Goal: Information Seeking & Learning: Learn about a topic

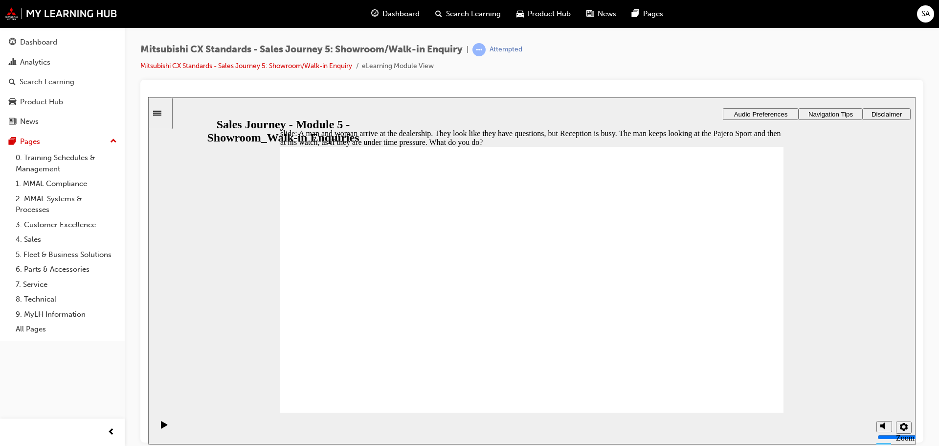
checkbox input "true"
drag, startPoint x: 316, startPoint y: 250, endPoint x: 552, endPoint y: 385, distance: 271.9
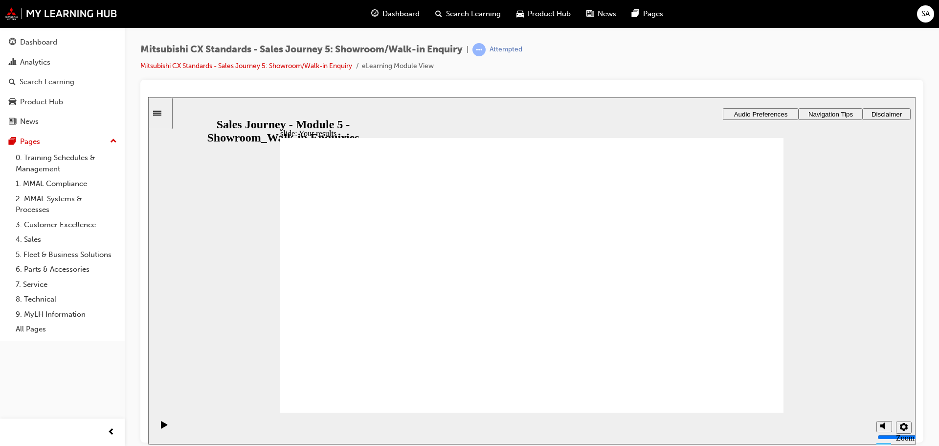
click at [244, 379] on div "slide: Your results Scenario A man and woman arrive at the dealership. They loo…" at bounding box center [531, 270] width 767 height 347
click at [163, 426] on icon "Play (Ctrl+Alt+P)" at bounding box center [164, 424] width 7 height 8
click at [165, 427] on rect "Pause (Ctrl+Alt+P)" at bounding box center [165, 423] width 1 height 7
click at [161, 427] on icon "Play (Ctrl+Alt+P)" at bounding box center [164, 423] width 6 height 7
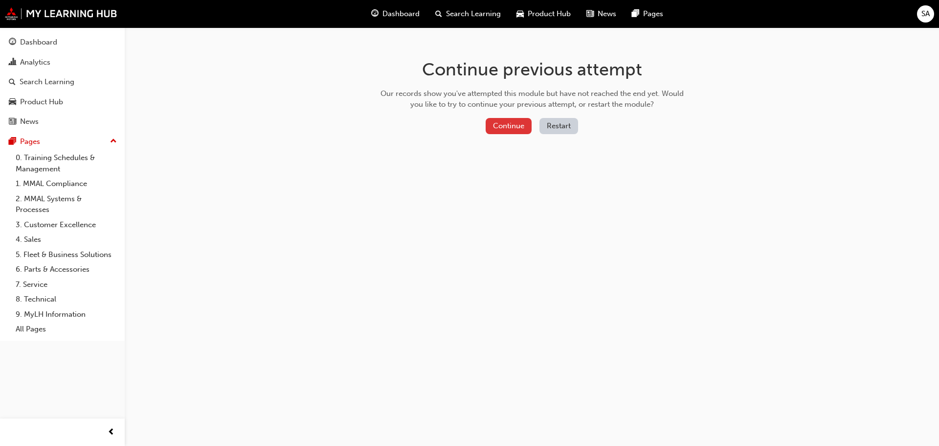
click at [517, 125] on button "Continue" at bounding box center [509, 126] width 46 height 16
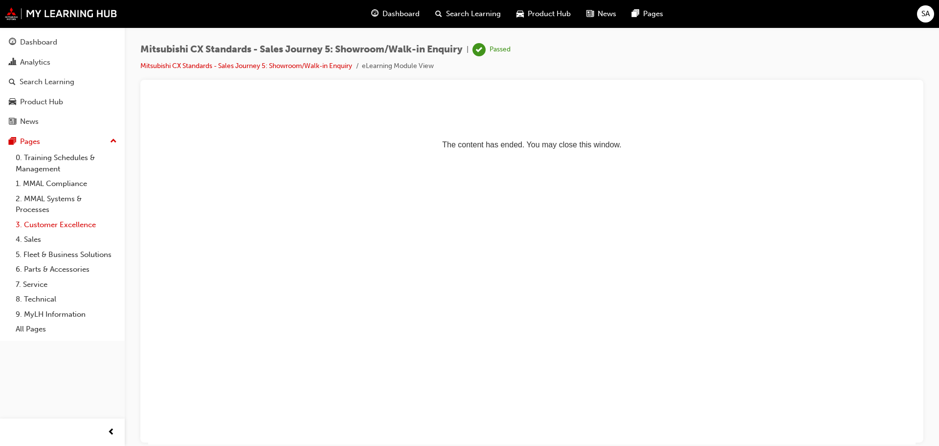
click at [30, 225] on link "3. Customer Excellence" at bounding box center [66, 224] width 109 height 15
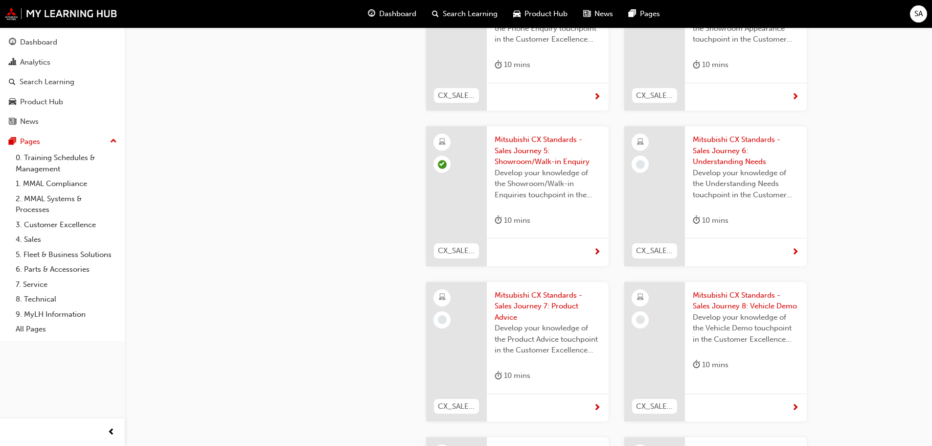
scroll to position [685, 0]
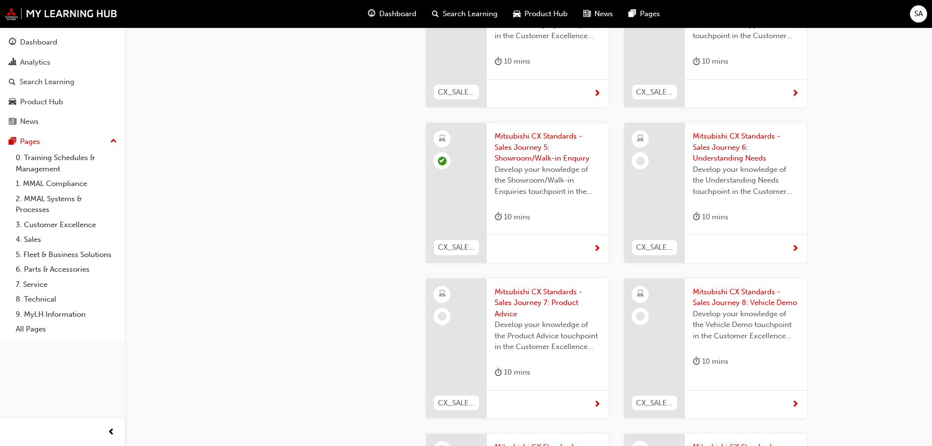
click at [715, 144] on span "Mitsubishi CX Standards - Sales Journey 6: Understanding Needs" at bounding box center [746, 147] width 106 height 33
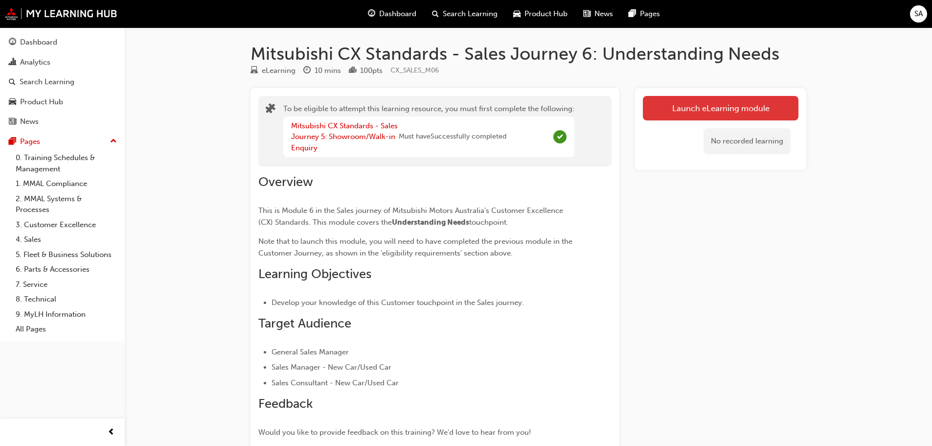
click at [700, 111] on button "Launch eLearning module" at bounding box center [721, 108] width 156 height 24
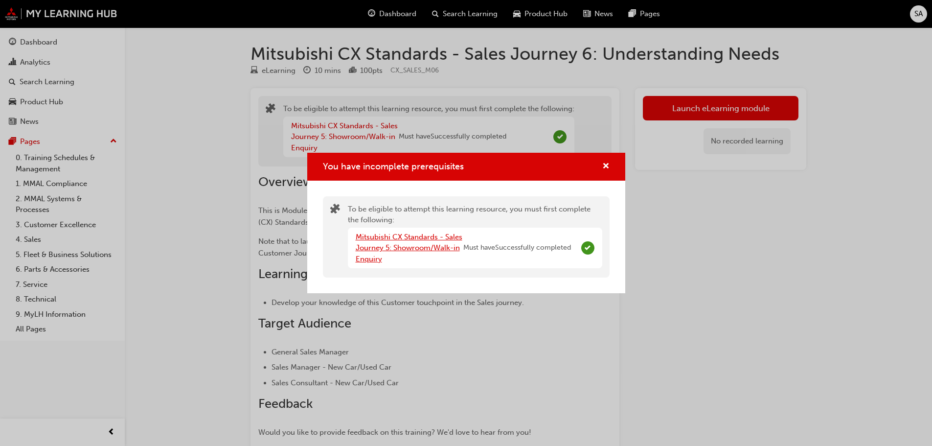
click at [391, 251] on link "Mitsubishi CX Standards - Sales Journey 5: Showroom/Walk-in Enquiry" at bounding box center [409, 247] width 107 height 31
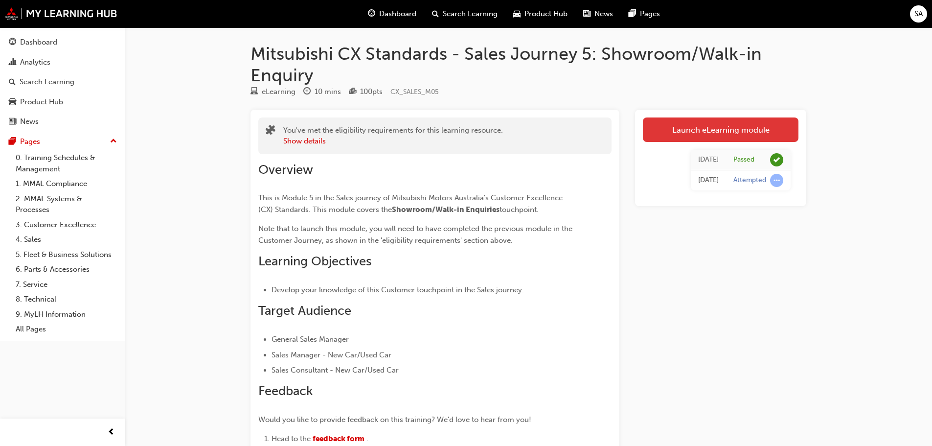
click at [701, 133] on link "Launch eLearning module" at bounding box center [721, 129] width 156 height 24
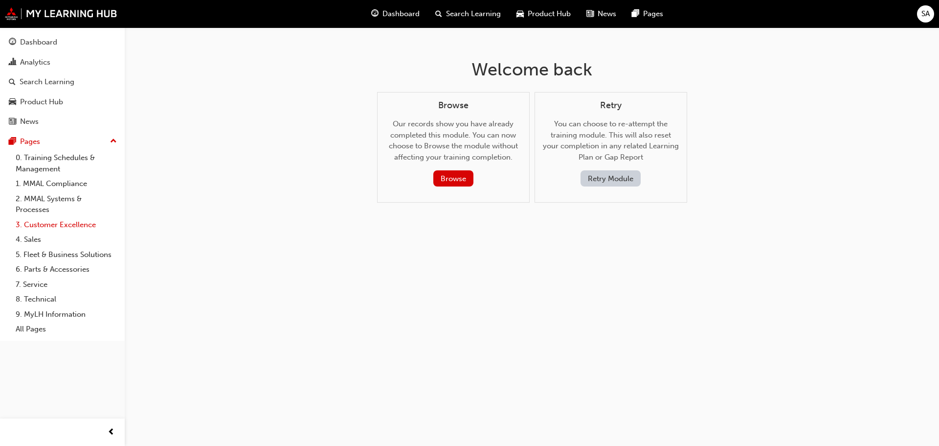
click at [53, 225] on link "3. Customer Excellence" at bounding box center [66, 224] width 109 height 15
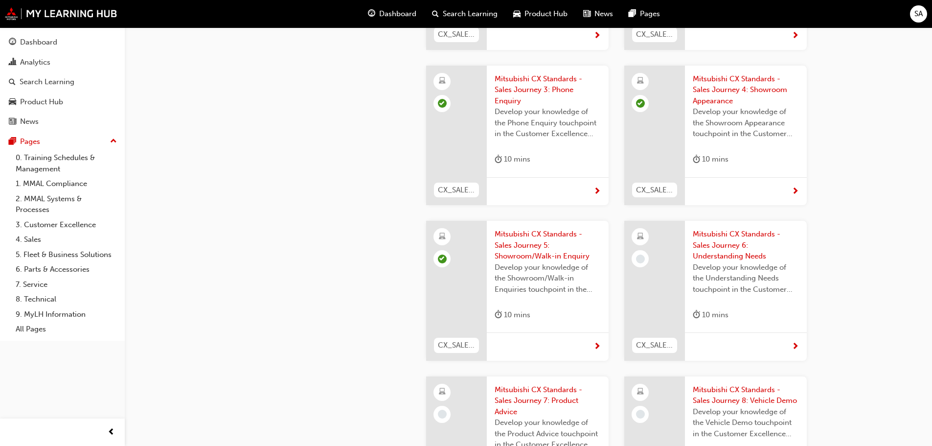
click at [652, 263] on div at bounding box center [654, 291] width 61 height 140
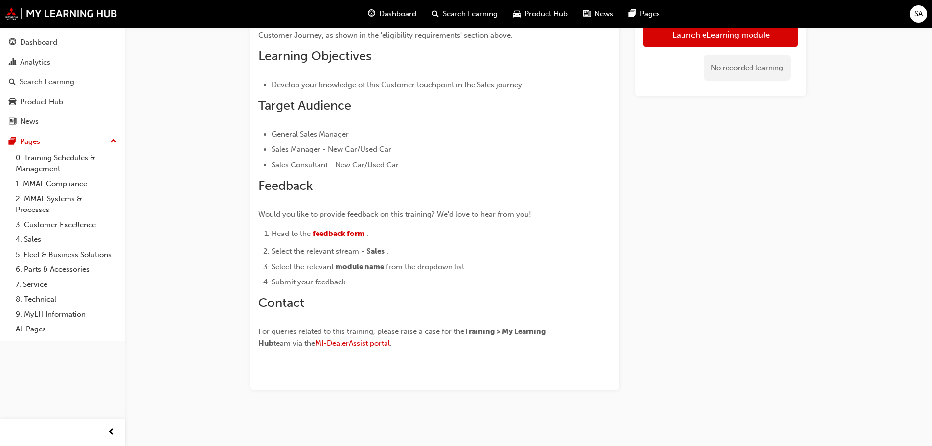
scroll to position [184, 0]
click at [700, 43] on button "Launch eLearning module" at bounding box center [721, 34] width 156 height 24
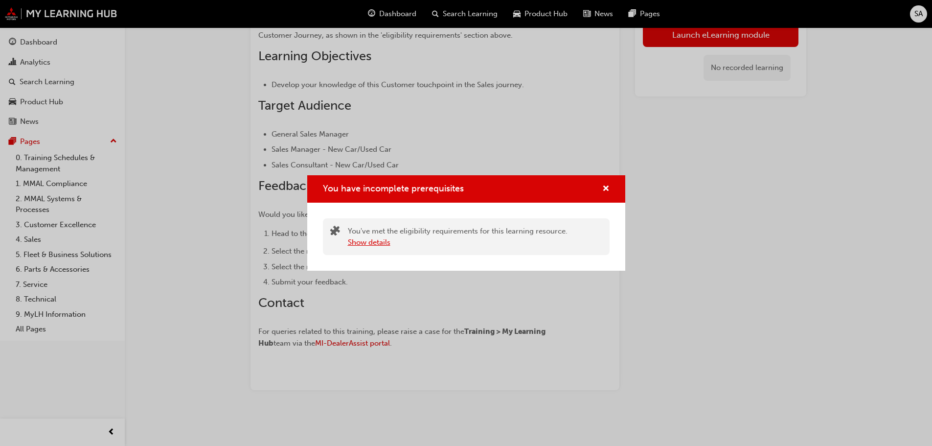
click at [369, 244] on button "Show details" at bounding box center [369, 242] width 43 height 11
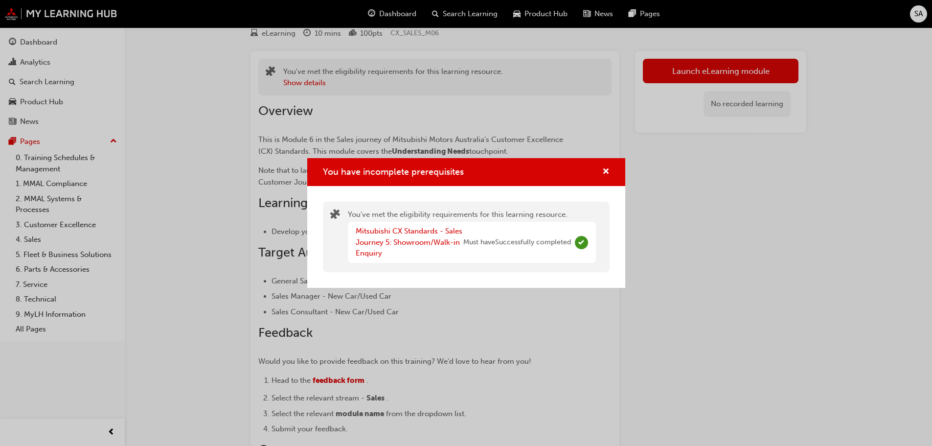
scroll to position [0, 0]
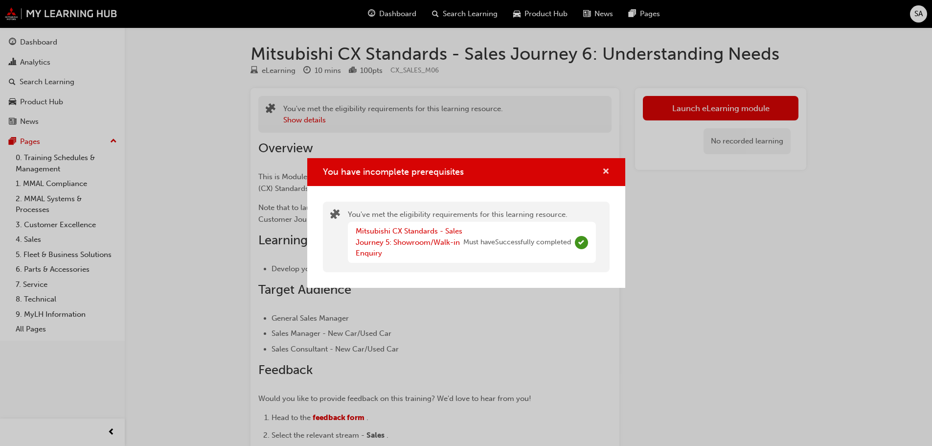
click at [605, 168] on span "cross-icon" at bounding box center [605, 172] width 7 height 9
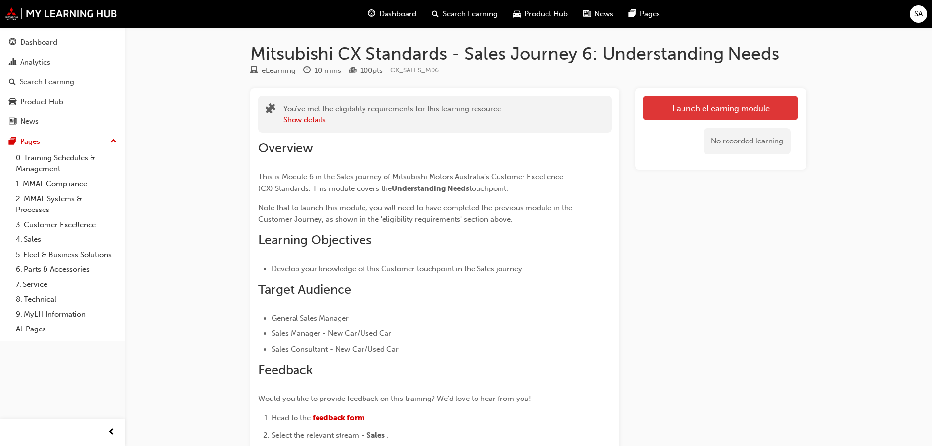
click at [674, 116] on button "Launch eLearning module" at bounding box center [721, 108] width 156 height 24
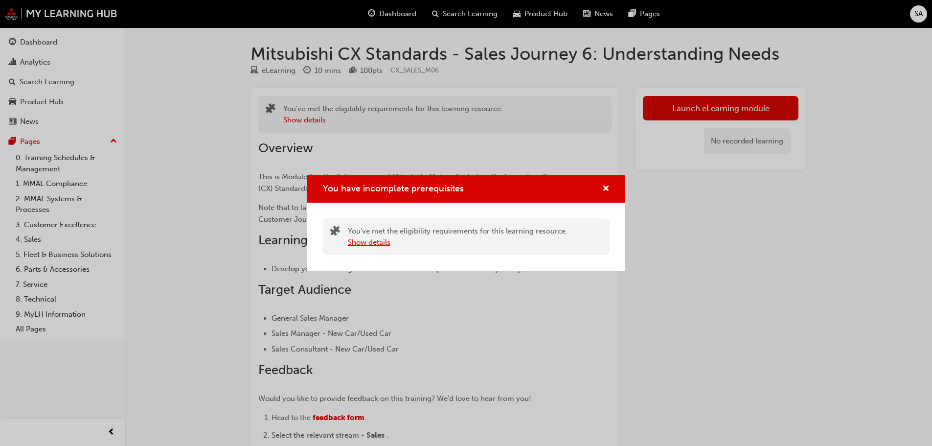
click at [384, 237] on button "Show details" at bounding box center [369, 242] width 43 height 11
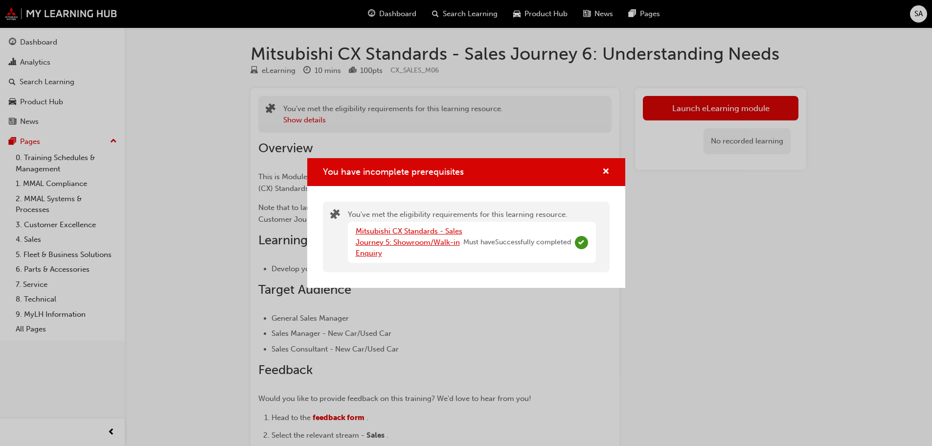
click at [385, 245] on link "Mitsubishi CX Standards - Sales Journey 5: Showroom/Walk-in Enquiry" at bounding box center [409, 241] width 107 height 31
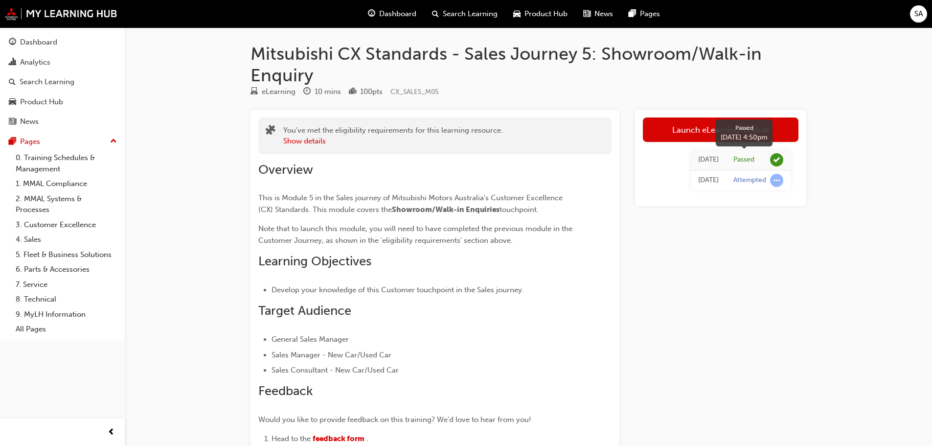
click at [754, 157] on div "Passed" at bounding box center [743, 159] width 21 height 9
click at [685, 132] on link "Launch eLearning module" at bounding box center [721, 129] width 156 height 24
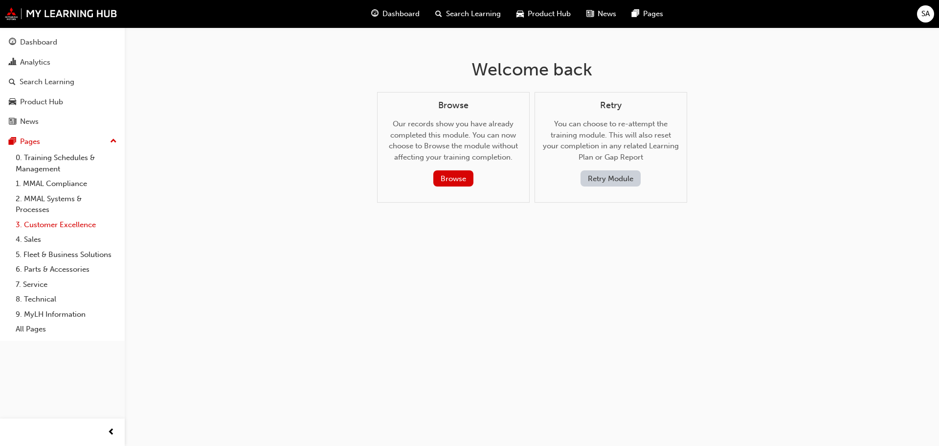
click at [71, 227] on link "3. Customer Excellence" at bounding box center [66, 224] width 109 height 15
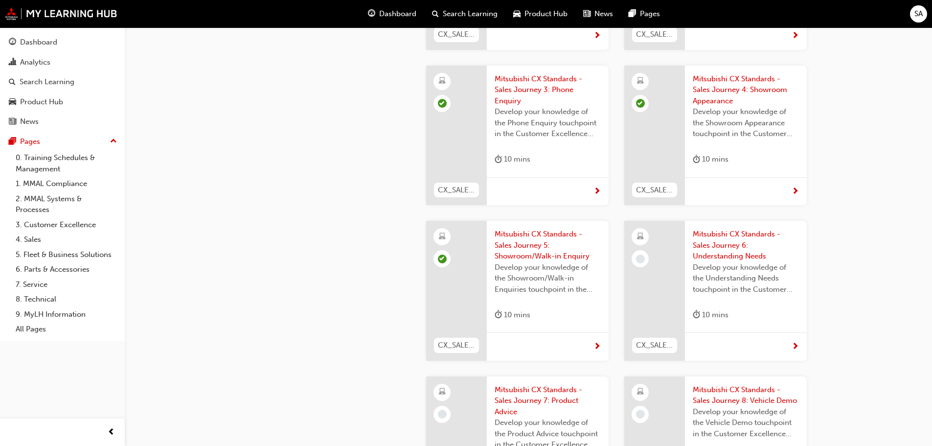
click at [644, 261] on div at bounding box center [654, 291] width 61 height 140
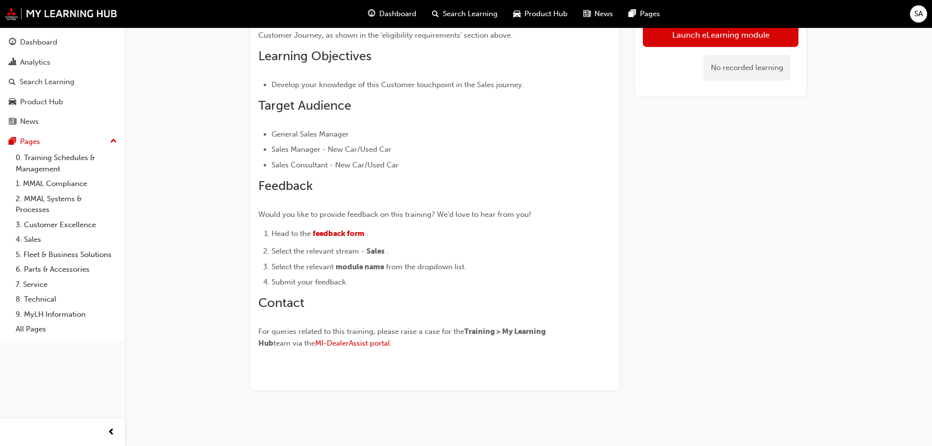
scroll to position [184, 0]
click at [676, 41] on link "Launch eLearning module" at bounding box center [721, 34] width 156 height 24
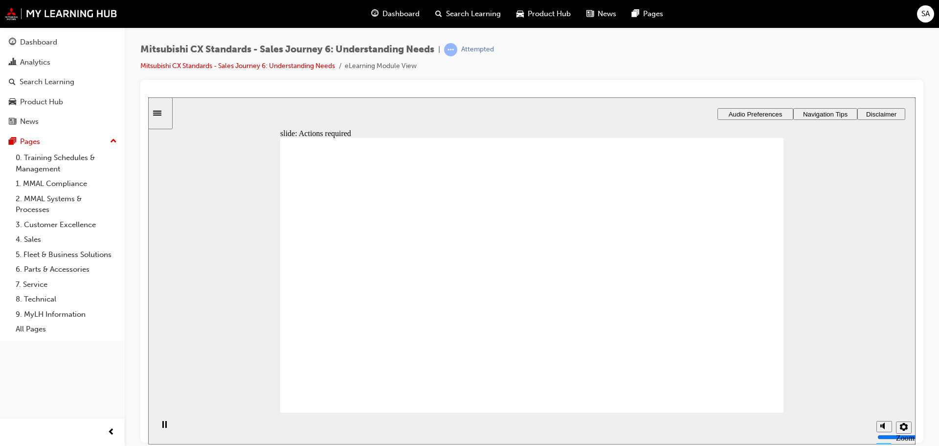
drag, startPoint x: 554, startPoint y: 331, endPoint x: 535, endPoint y: 329, distance: 19.2
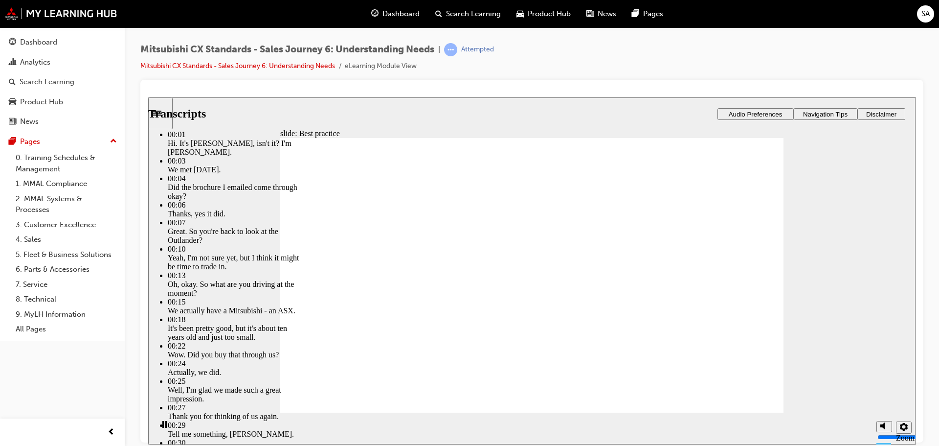
type input "148"
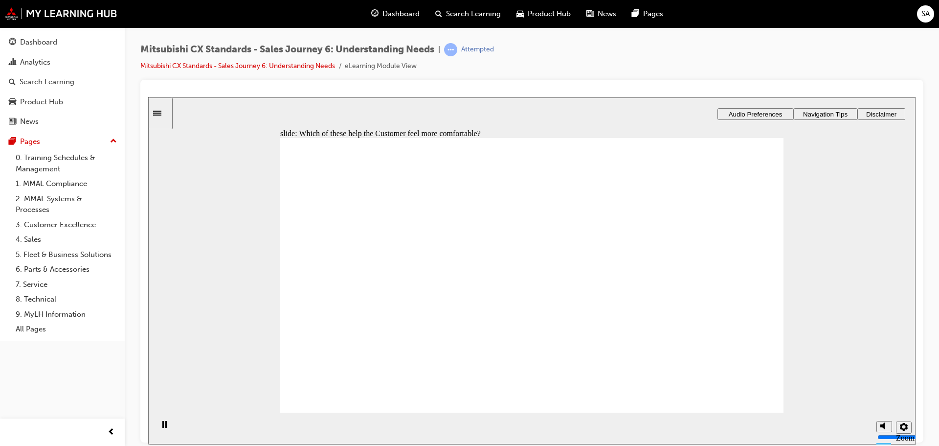
checkbox input "true"
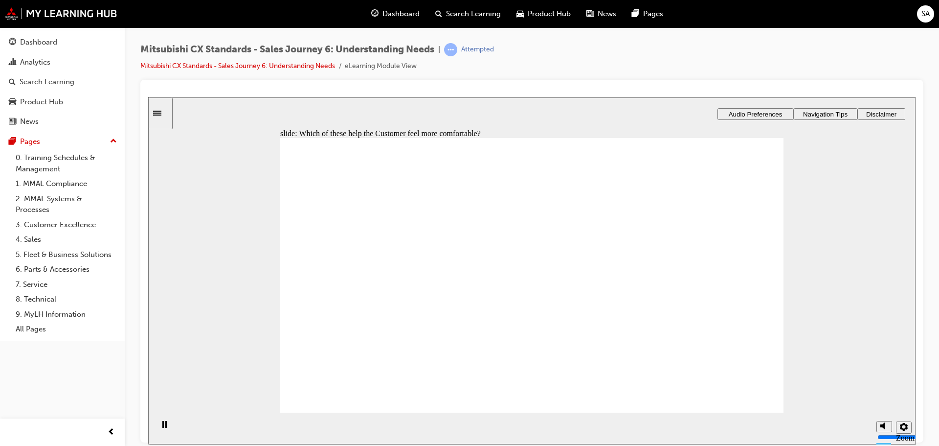
checkbox input "true"
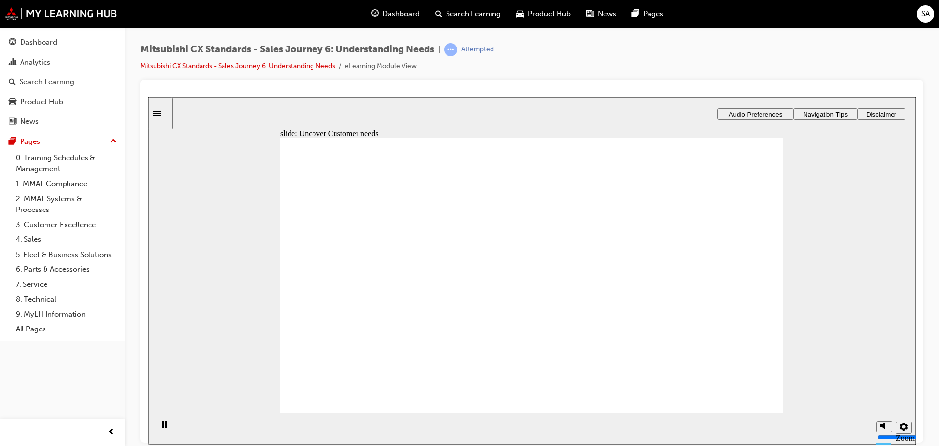
drag, startPoint x: 367, startPoint y: 294, endPoint x: 515, endPoint y: 213, distance: 168.1
drag, startPoint x: 364, startPoint y: 299, endPoint x: 536, endPoint y: 237, distance: 183.0
drag, startPoint x: 356, startPoint y: 304, endPoint x: 502, endPoint y: 275, distance: 149.0
drag, startPoint x: 373, startPoint y: 295, endPoint x: 537, endPoint y: 298, distance: 163.9
drag, startPoint x: 388, startPoint y: 297, endPoint x: 542, endPoint y: 323, distance: 156.3
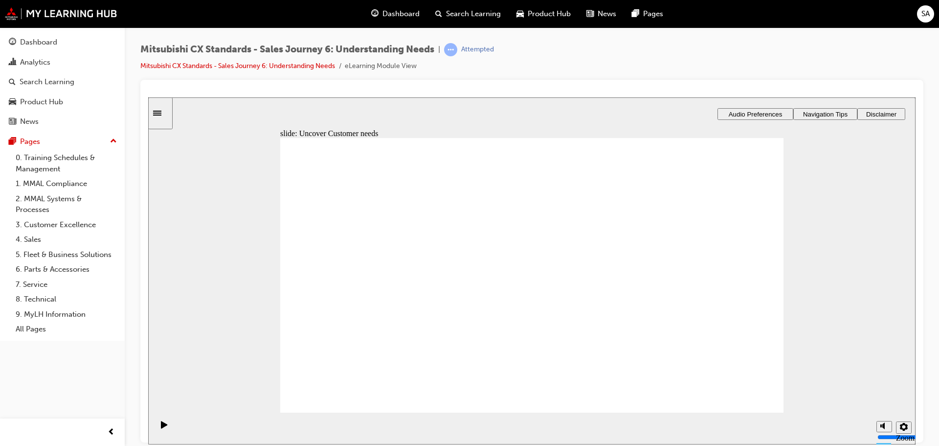
drag, startPoint x: 370, startPoint y: 297, endPoint x: 526, endPoint y: 353, distance: 165.2
drag, startPoint x: 377, startPoint y: 294, endPoint x: 542, endPoint y: 375, distance: 184.0
checkbox input "true"
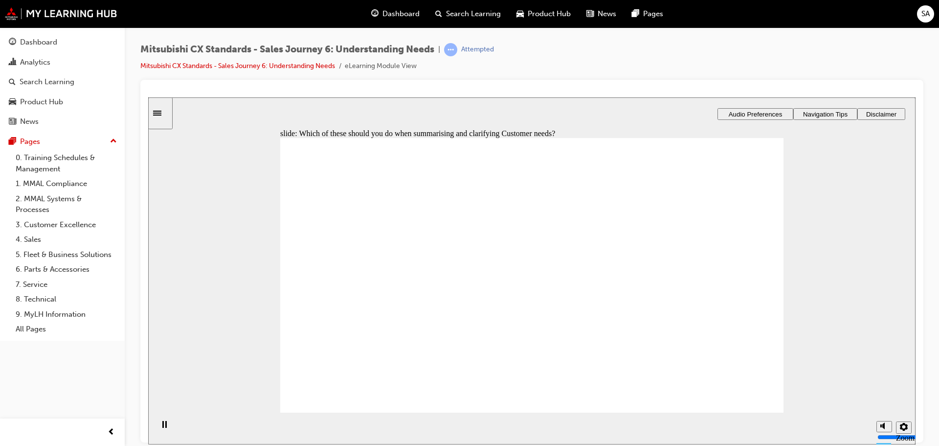
checkbox input "true"
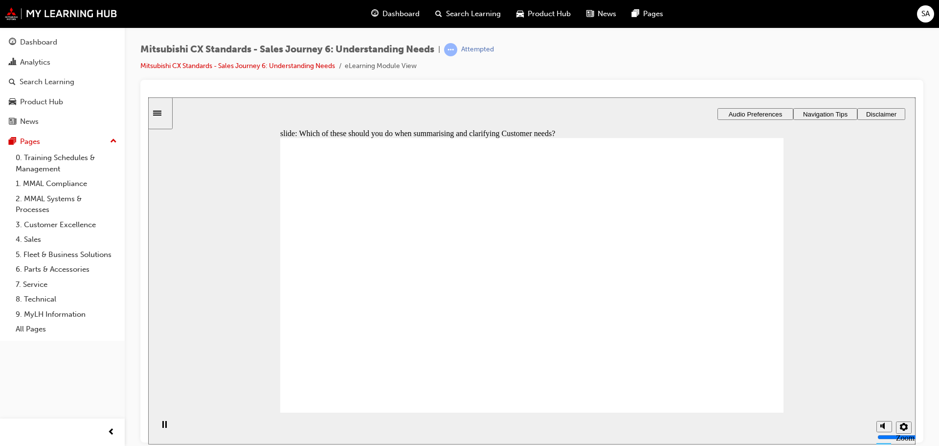
checkbox input "true"
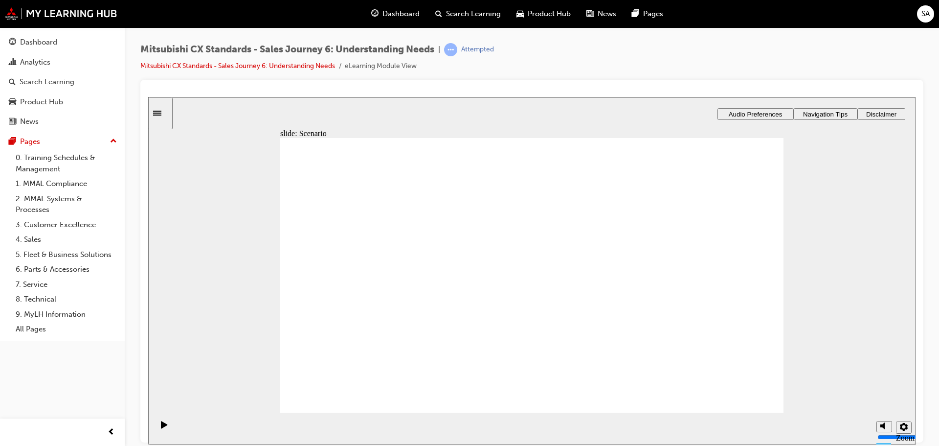
checkbox input "true"
drag, startPoint x: 380, startPoint y: 297, endPoint x: 551, endPoint y: 243, distance: 179.1
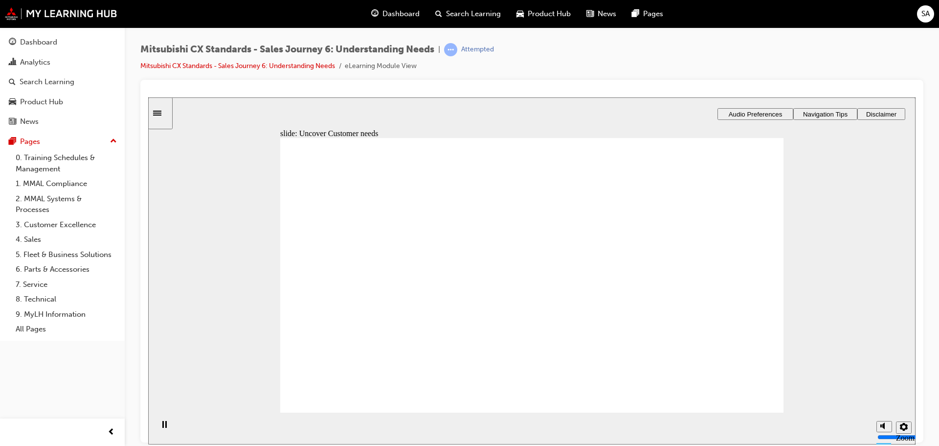
drag, startPoint x: 370, startPoint y: 292, endPoint x: 500, endPoint y: 261, distance: 133.6
drag, startPoint x: 354, startPoint y: 292, endPoint x: 506, endPoint y: 277, distance: 152.9
drag, startPoint x: 367, startPoint y: 291, endPoint x: 729, endPoint y: 204, distance: 372.2
drag, startPoint x: 355, startPoint y: 287, endPoint x: 493, endPoint y: 292, distance: 137.5
drag, startPoint x: 370, startPoint y: 301, endPoint x: 505, endPoint y: 326, distance: 137.7
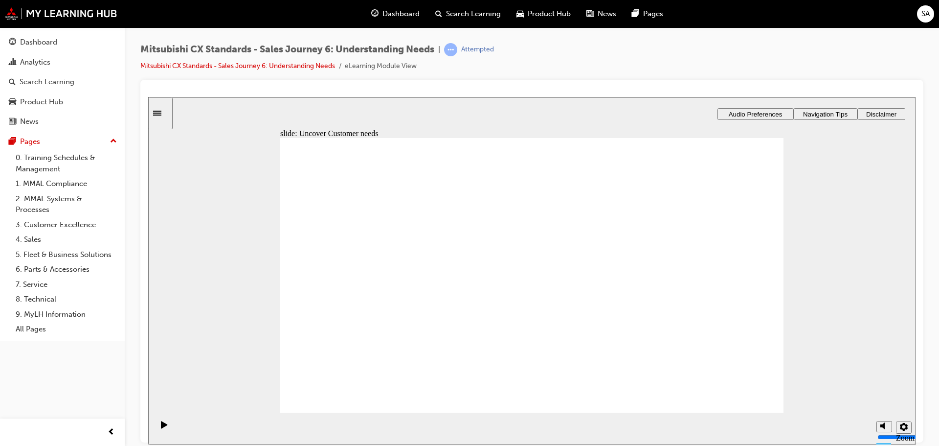
drag, startPoint x: 389, startPoint y: 289, endPoint x: 729, endPoint y: 254, distance: 341.7
checkbox input "true"
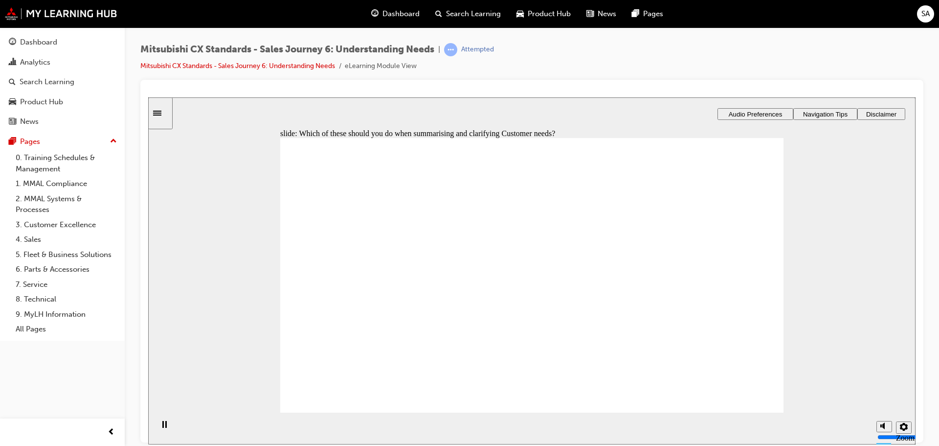
checkbox input "true"
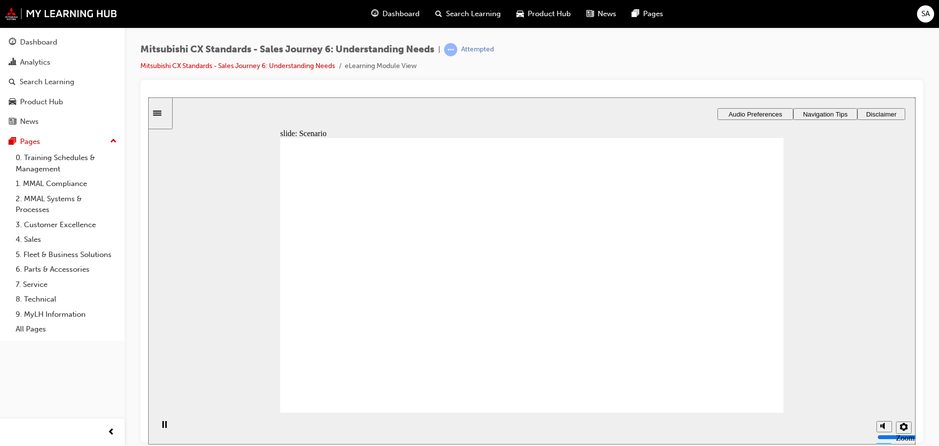
checkbox input "true"
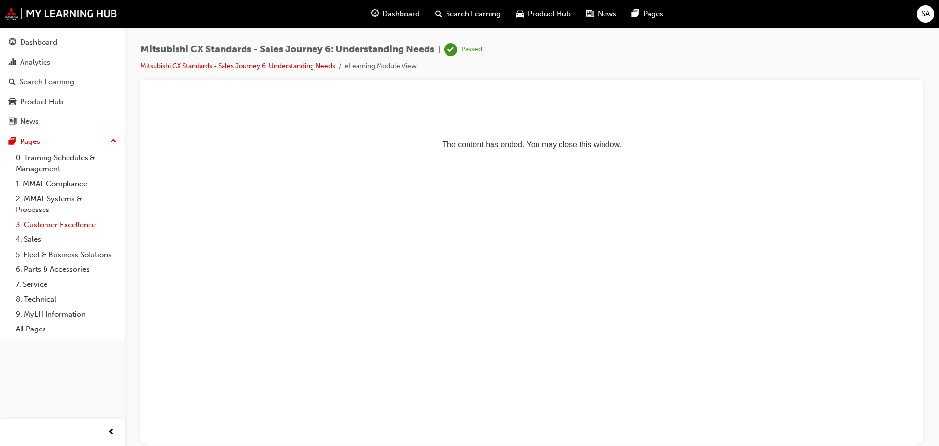
click at [63, 225] on link "3. Customer Excellence" at bounding box center [66, 224] width 109 height 15
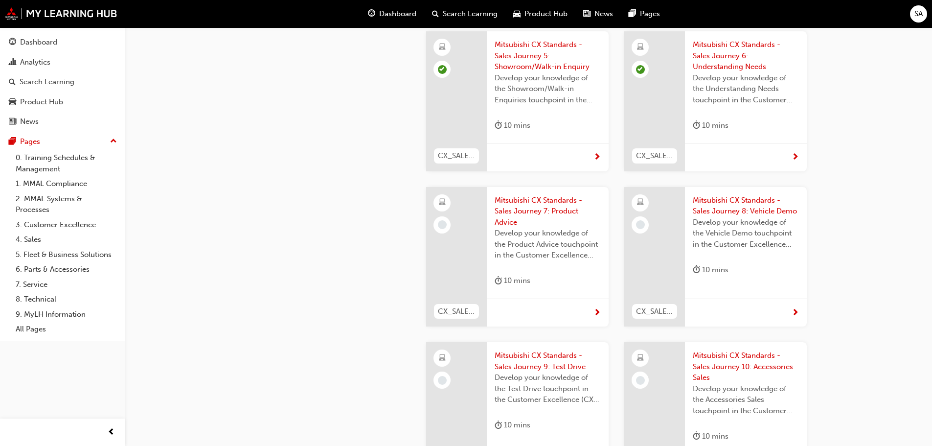
scroll to position [783, 0]
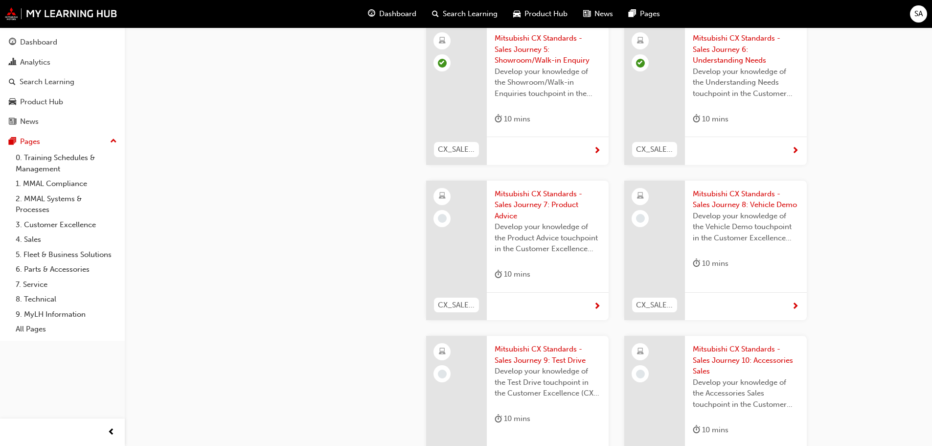
click at [456, 224] on div at bounding box center [456, 250] width 61 height 140
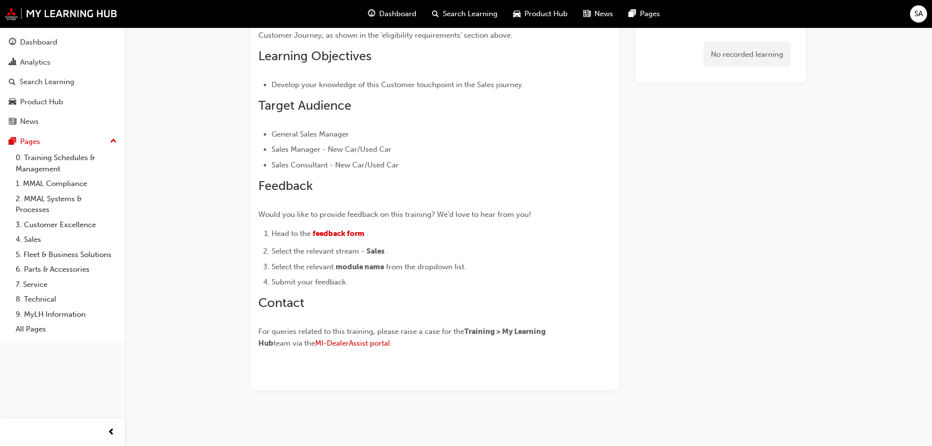
scroll to position [184, 0]
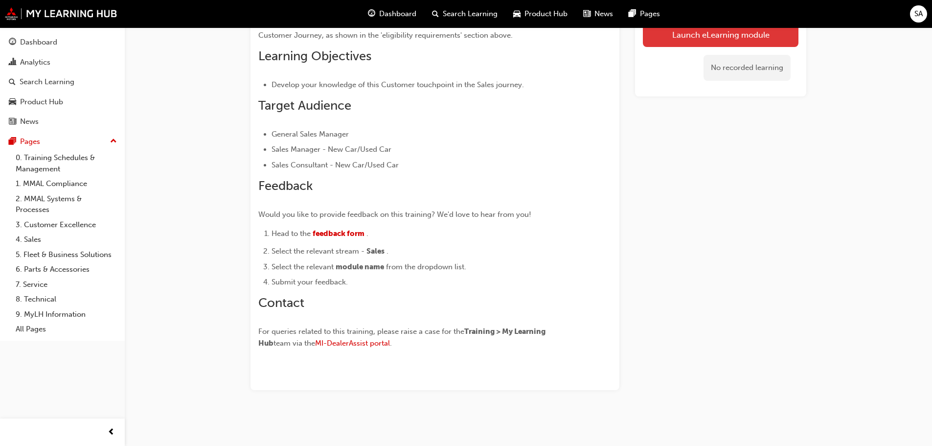
click at [688, 40] on link "Launch eLearning module" at bounding box center [721, 34] width 156 height 24
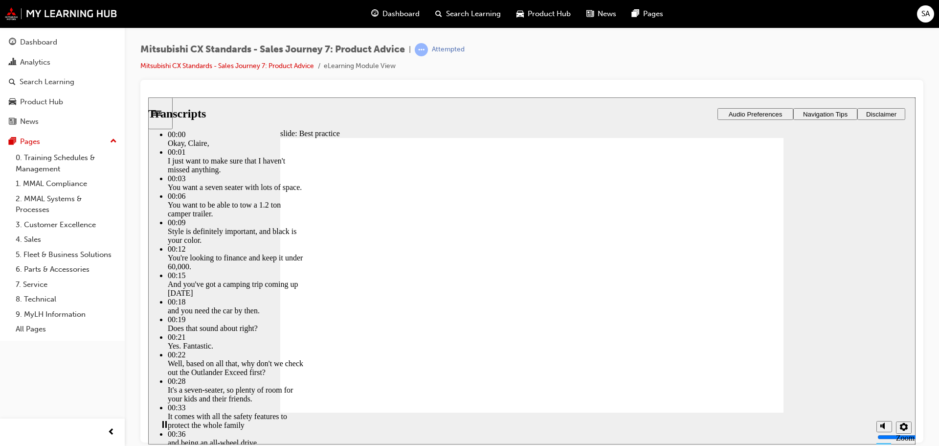
type input "89"
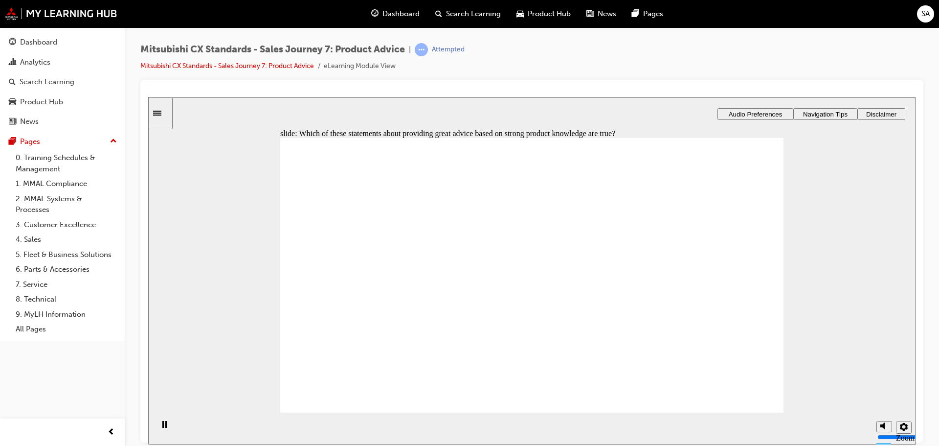
checkbox input "true"
drag, startPoint x: 375, startPoint y: 315, endPoint x: 531, endPoint y: 252, distance: 167.9
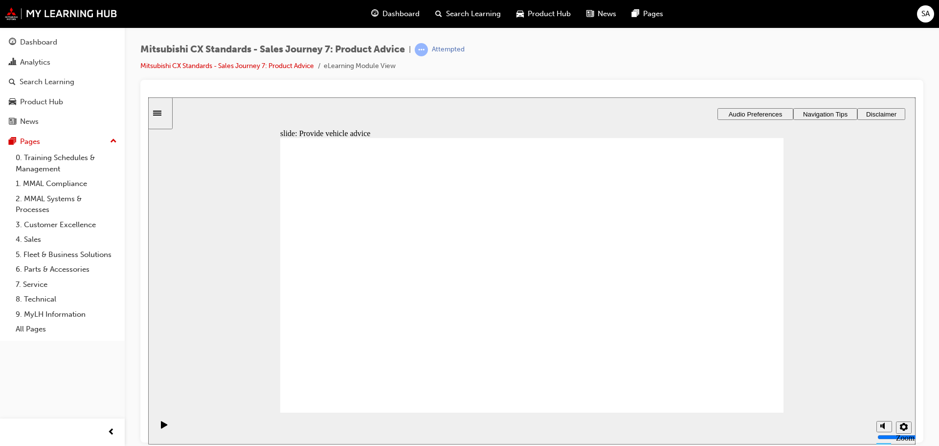
drag, startPoint x: 367, startPoint y: 313, endPoint x: 691, endPoint y: 243, distance: 331.3
drag, startPoint x: 370, startPoint y: 307, endPoint x: 539, endPoint y: 252, distance: 177.0
drag, startPoint x: 374, startPoint y: 303, endPoint x: 559, endPoint y: 283, distance: 186.5
drag, startPoint x: 368, startPoint y: 315, endPoint x: 535, endPoint y: 344, distance: 169.7
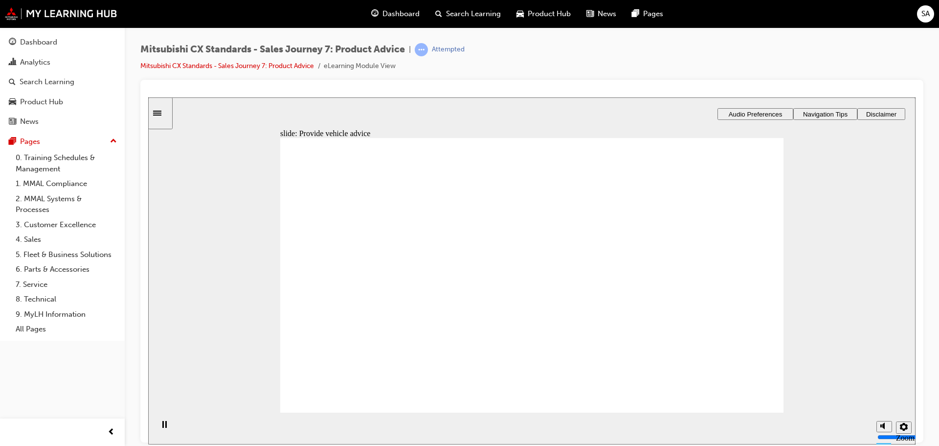
checkbox input "true"
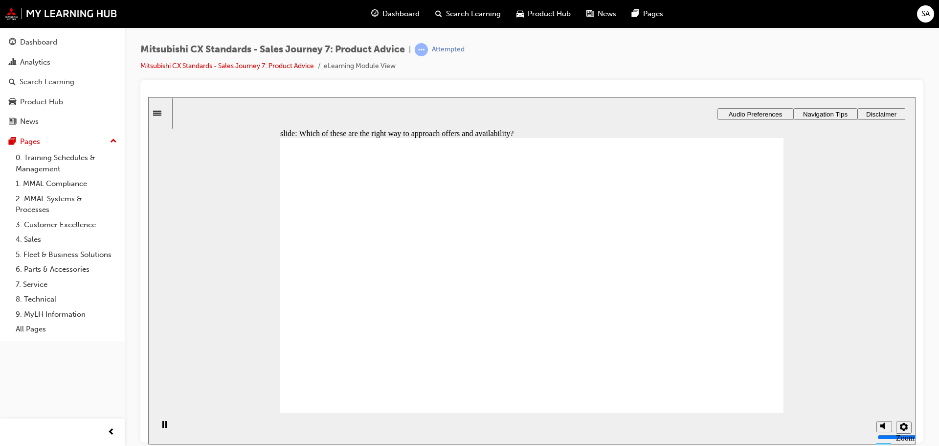
checkbox input "true"
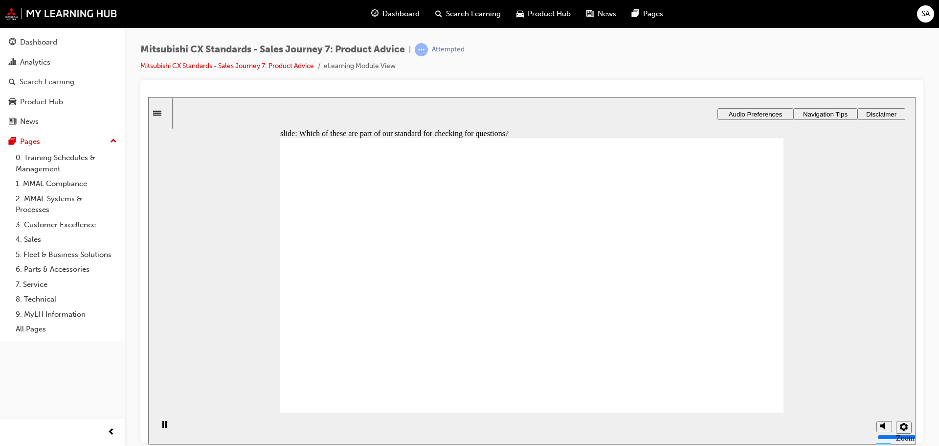
checkbox input "true"
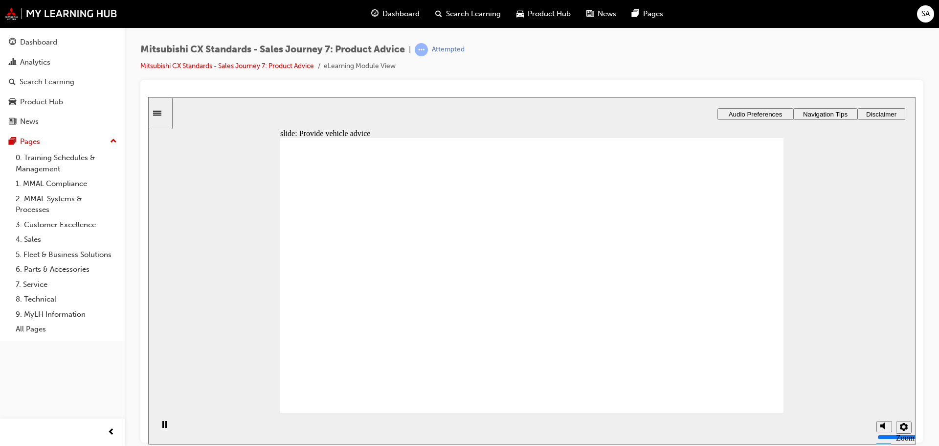
drag, startPoint x: 393, startPoint y: 311, endPoint x: 542, endPoint y: 284, distance: 151.6
drag, startPoint x: 380, startPoint y: 308, endPoint x: 652, endPoint y: 249, distance: 278.2
drag, startPoint x: 356, startPoint y: 308, endPoint x: 519, endPoint y: 270, distance: 167.7
drag, startPoint x: 363, startPoint y: 307, endPoint x: 540, endPoint y: 307, distance: 176.6
drag, startPoint x: 376, startPoint y: 310, endPoint x: 656, endPoint y: 285, distance: 281.4
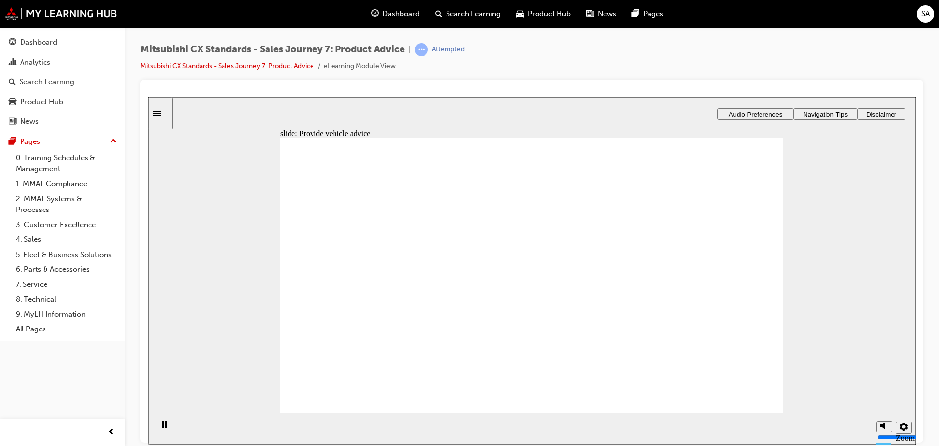
checkbox input "true"
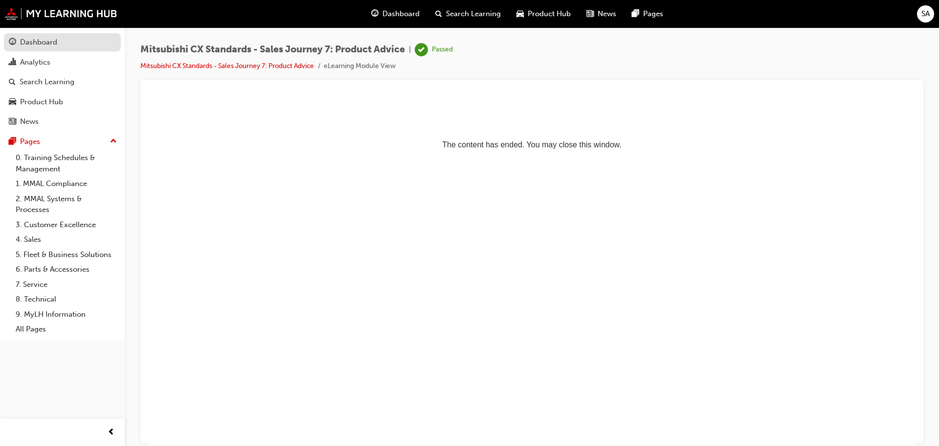
click at [50, 42] on div "Dashboard" at bounding box center [38, 42] width 37 height 11
